Goal: Find specific page/section: Find specific page/section

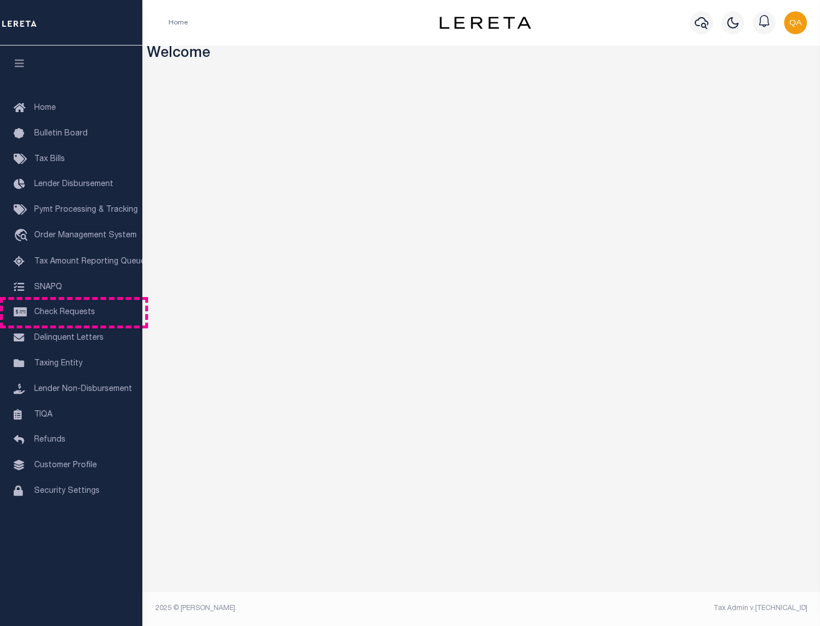
click at [71, 313] on span "Check Requests" at bounding box center [64, 313] width 61 height 8
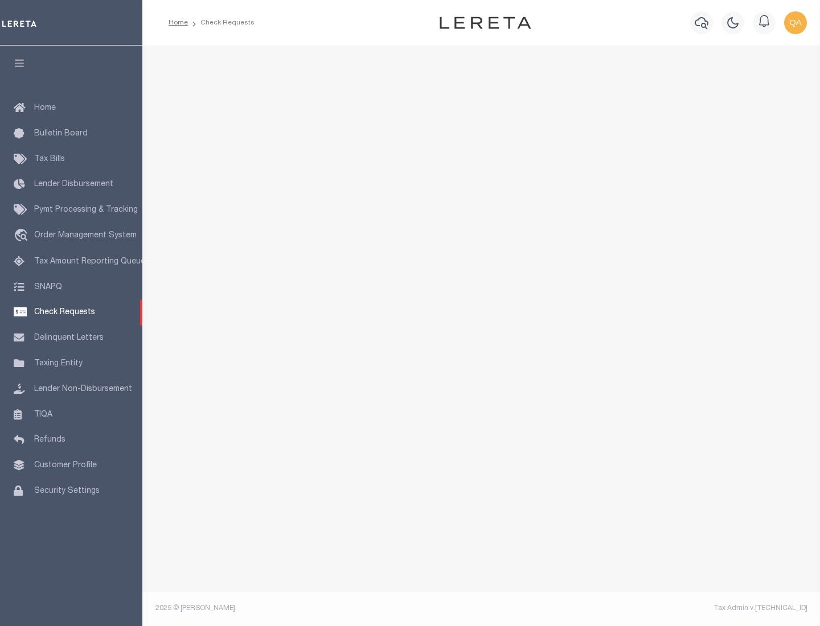
select select "50"
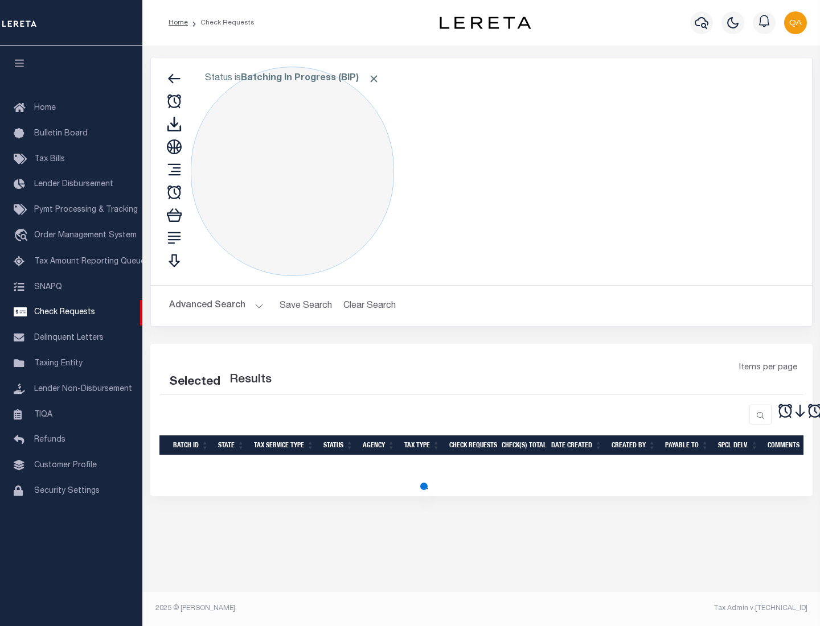
select select "50"
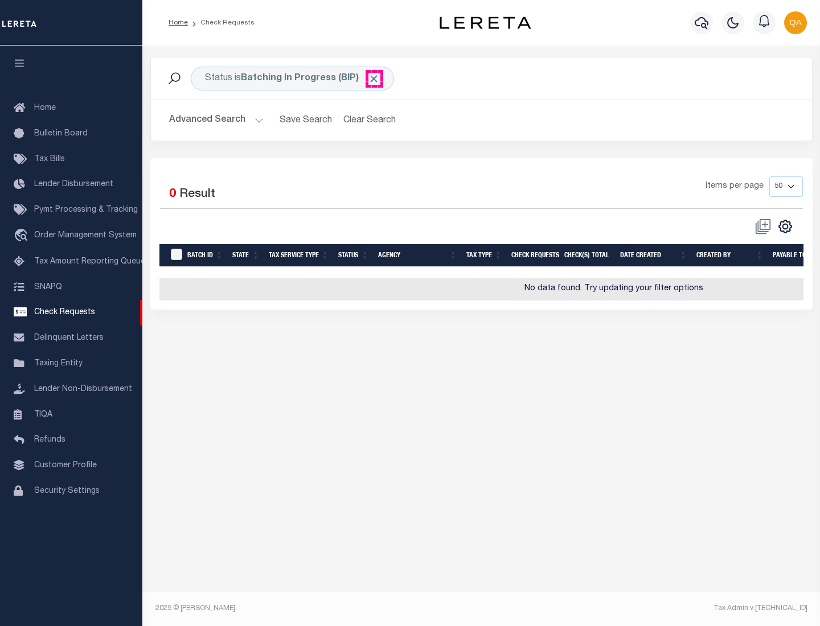
click at [374, 79] on span "Click to Remove" at bounding box center [374, 79] width 12 height 12
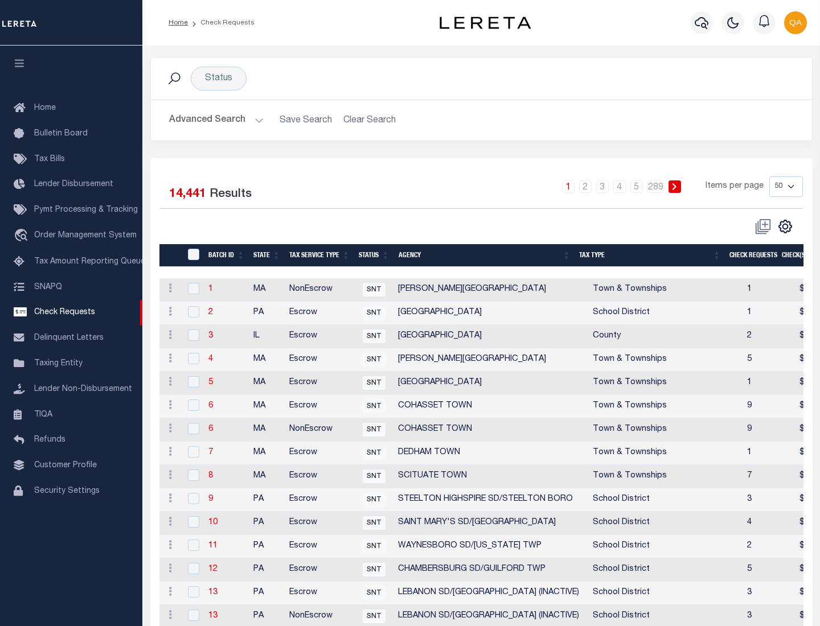
scroll to position [549, 0]
